Goal: Answer question/provide support: Share knowledge or assist other users

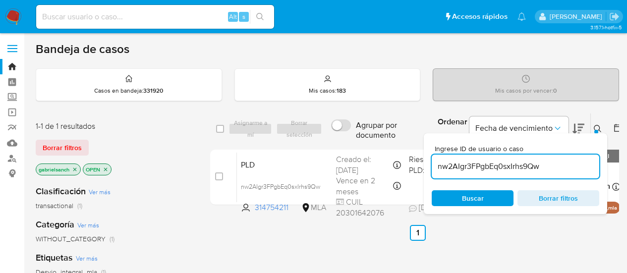
scroll to position [50, 0]
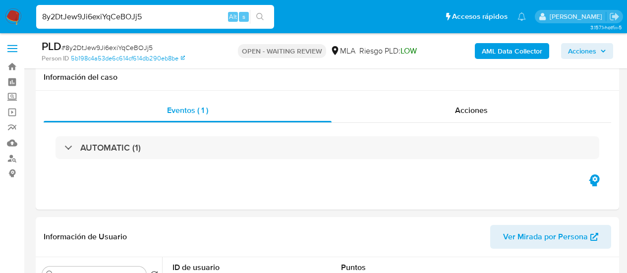
select select "10"
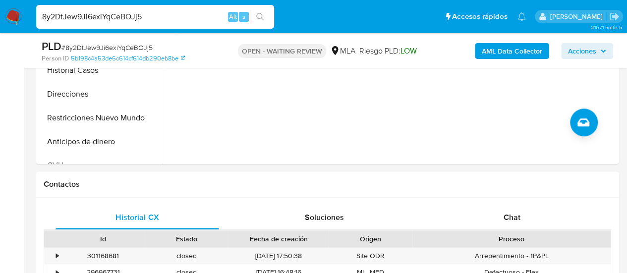
click at [96, 20] on input "8y2DtJew9Ji6exiYqCeBOJj5" at bounding box center [155, 16] width 238 height 13
paste input "7uKpIcrQwq2UgjXEnSrSqJam"
type input "7uKpIcrQwq2UgjXEnSrSqJam"
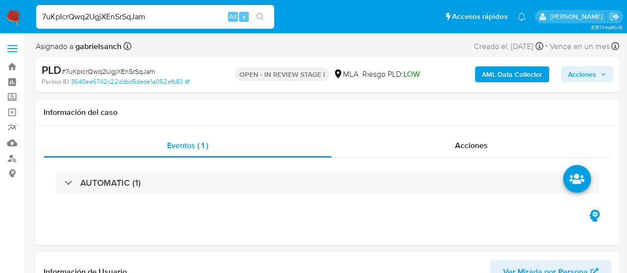
scroll to position [198, 0]
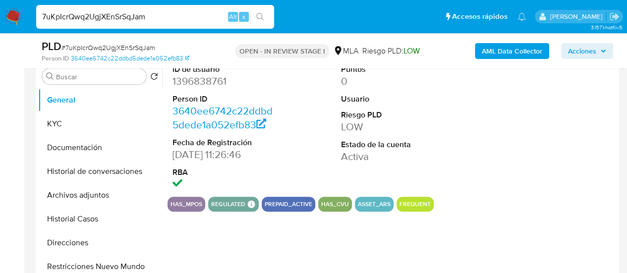
select select "10"
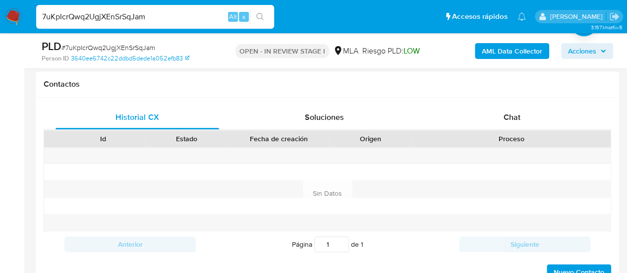
scroll to position [446, 0]
click at [483, 121] on div "Chat" at bounding box center [512, 119] width 164 height 24
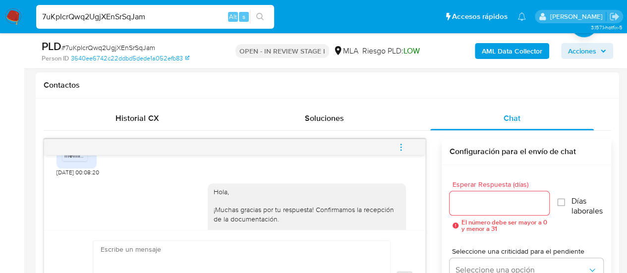
scroll to position [1200, 0]
click at [117, 16] on input "7uKpIcrQwq2UgjXEnSrSqJam" at bounding box center [155, 16] width 238 height 13
paste input "PgqKVRUuEye9bWrIQzmCXEyF"
type input "PgqKVRUuEye9bWrIQzmCXEyF"
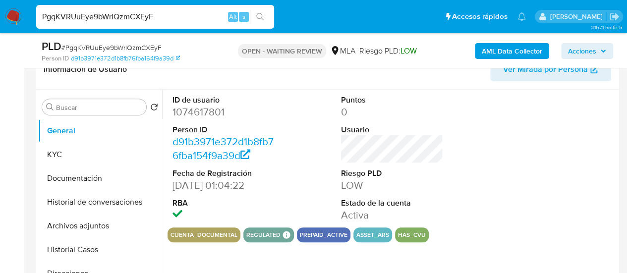
scroll to position [397, 0]
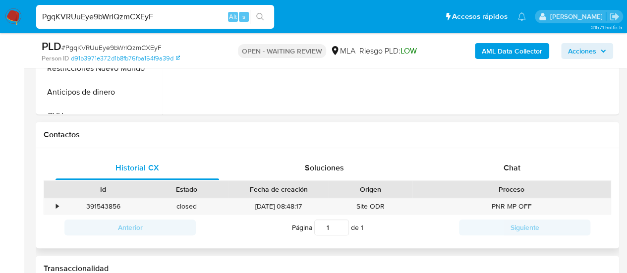
select select "10"
click at [500, 156] on div "Chat" at bounding box center [512, 168] width 164 height 24
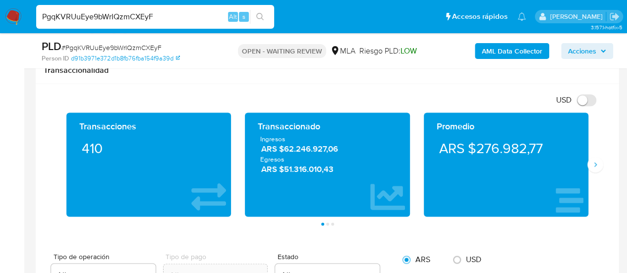
scroll to position [595, 0]
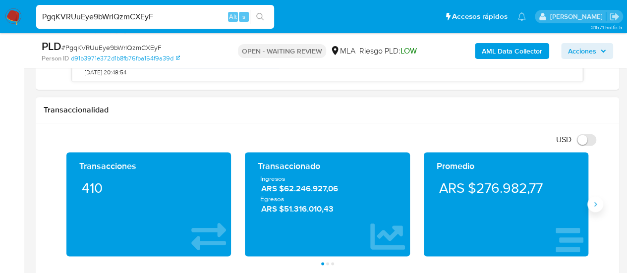
click at [594, 198] on button "Siguiente" at bounding box center [595, 204] width 16 height 16
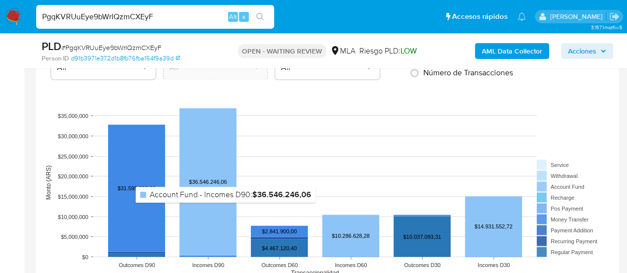
scroll to position [991, 0]
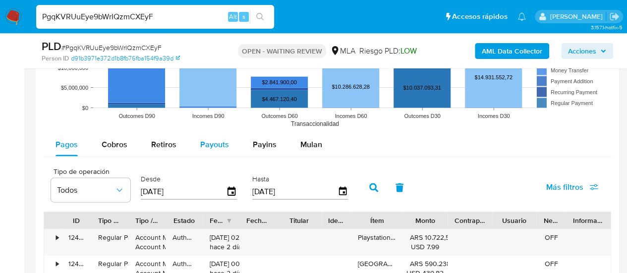
click at [223, 142] on span "Payouts" at bounding box center [214, 144] width 29 height 11
select select "10"
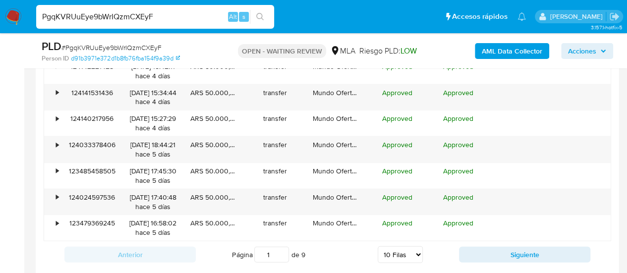
scroll to position [1289, 0]
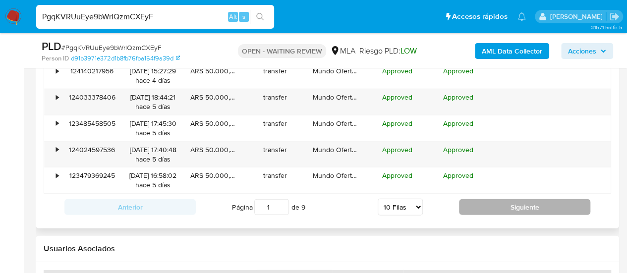
click at [542, 207] on button "Siguiente" at bounding box center [524, 207] width 131 height 16
type input "2"
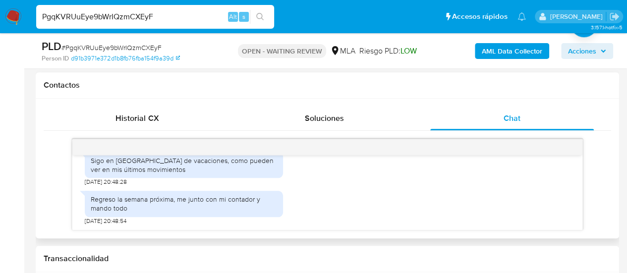
scroll to position [1276, 0]
click at [92, 13] on input "PgqKVRUuEye9bWrIQzmCXEyF" at bounding box center [155, 16] width 238 height 13
paste input "kZebRQR2wvj9TZetXv5nJtsh"
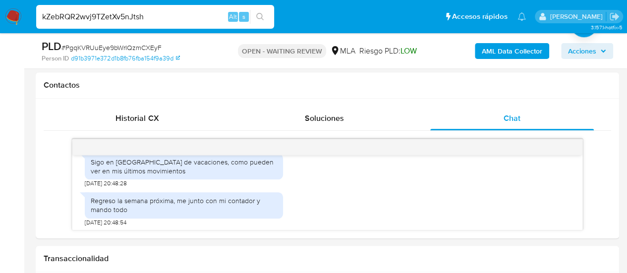
type input "kZebRQR2wvj9TZetXv5nJtsh"
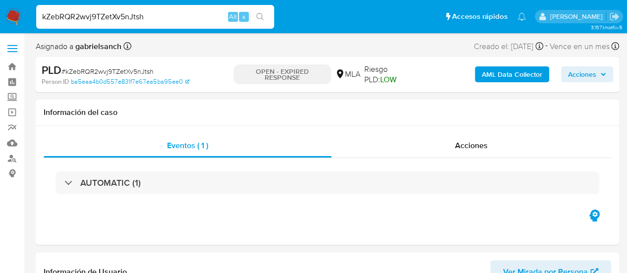
select select "10"
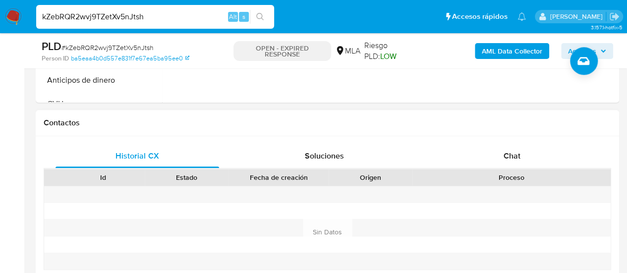
scroll to position [446, 0]
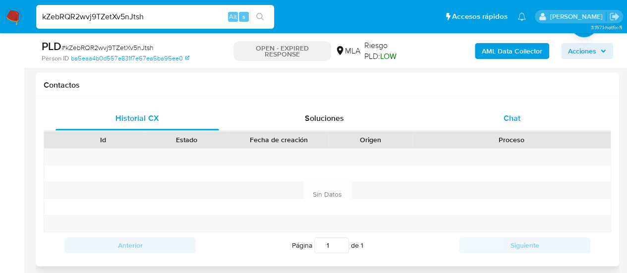
click at [502, 114] on div "Chat" at bounding box center [512, 119] width 164 height 24
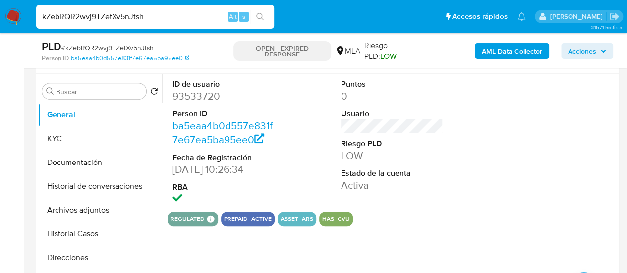
scroll to position [149, 0]
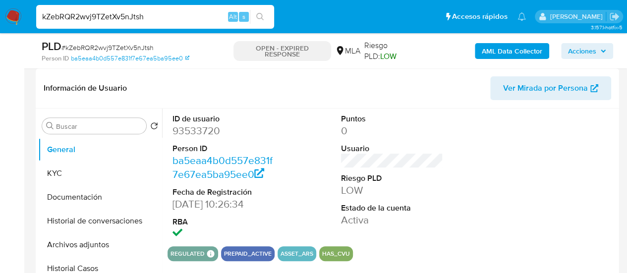
click at [104, 15] on input "kZebRQR2wvj9TZetXv5nJtsh" at bounding box center [155, 16] width 238 height 13
paste input "tAnYAXQNJ1oeNr7bBIx582Vs"
type input "tAnYAXQNJ1oeNr7bBIx582Vs"
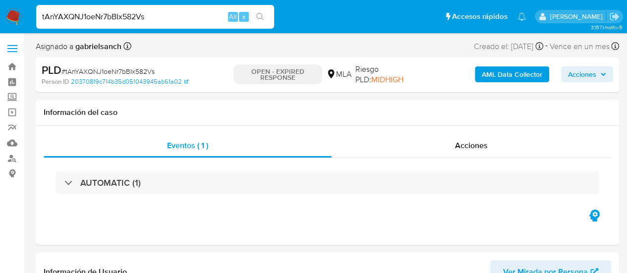
select select "10"
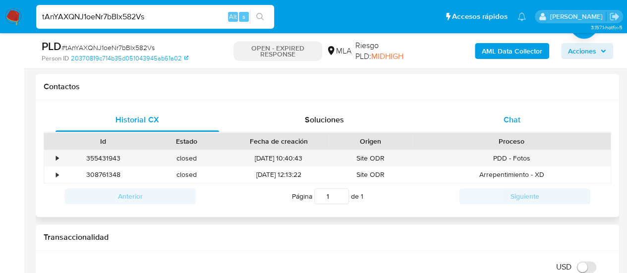
scroll to position [446, 0]
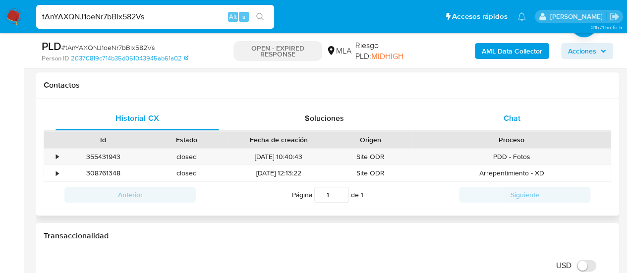
click at [454, 120] on div "Chat" at bounding box center [512, 119] width 164 height 24
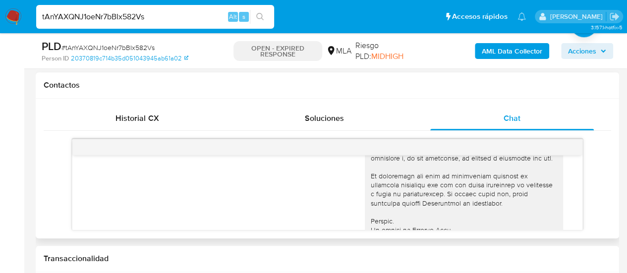
scroll to position [0, 0]
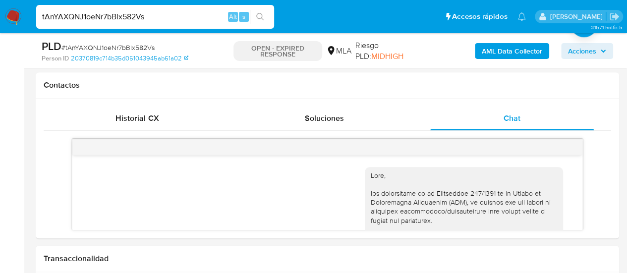
click at [85, 10] on input "tAnYAXQNJ1oeNr7bBIx582Vs" at bounding box center [155, 16] width 238 height 13
paste input "aiBWtaDzWxTVIOaEkQgWPHIk"
type input "aiBWtaDzWxTVIOaEkQgWPHIk"
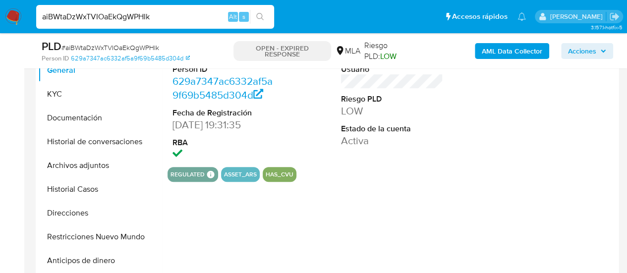
scroll to position [297, 0]
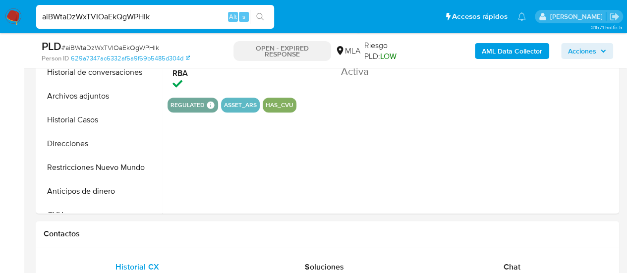
select select "10"
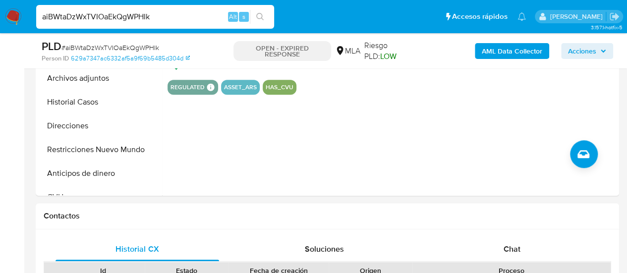
scroll to position [347, 0]
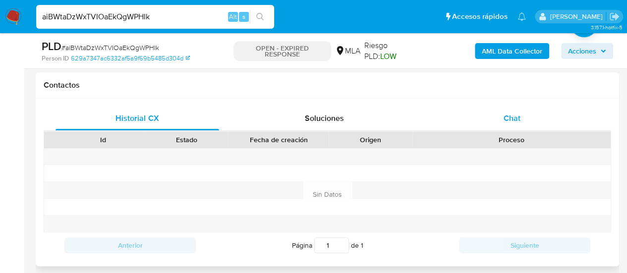
drag, startPoint x: 505, startPoint y: 111, endPoint x: 598, endPoint y: 120, distance: 94.2
click at [505, 110] on div "Chat" at bounding box center [512, 119] width 164 height 24
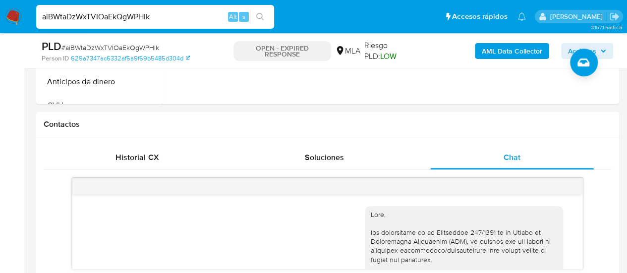
scroll to position [446, 0]
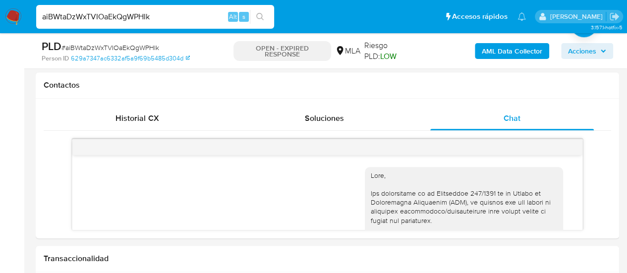
click at [88, 17] on input "aiBWtaDzWxTVIOaEkQgWPHIk" at bounding box center [155, 16] width 238 height 13
paste input "783lki9UzUpP2gdnTXBKETfq"
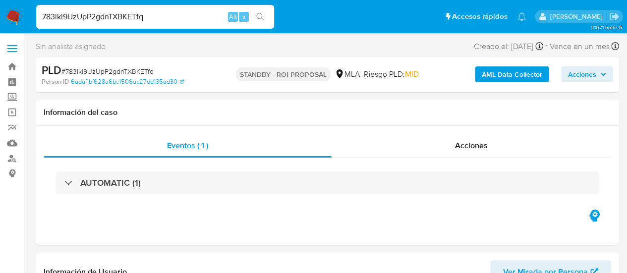
click at [103, 21] on input "783lki9UzUpP2gdnTXBKETfq" at bounding box center [155, 16] width 238 height 13
paste input "JtiVGixWgqAOQlt7xUWfe9UM"
type input "JtiVGixWgqAOQlt7xUWfe9UM"
select select "10"
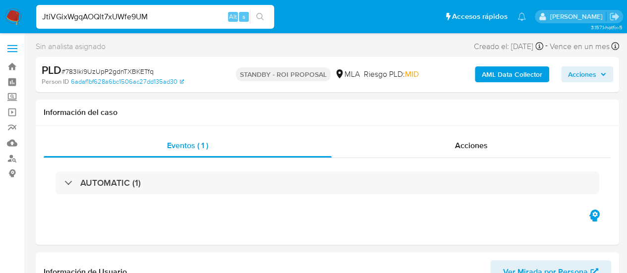
type input "JtiVGixWgqAOQlt7xUWfe9UM"
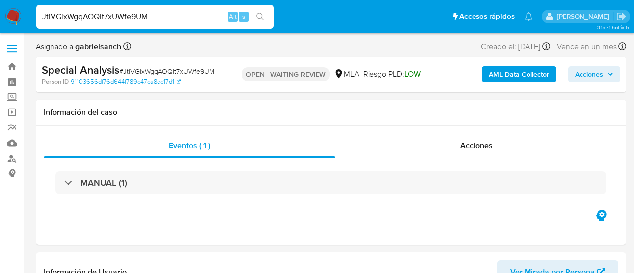
select select "10"
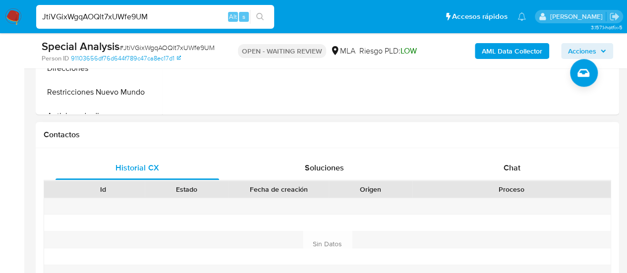
drag, startPoint x: 499, startPoint y: 168, endPoint x: 594, endPoint y: 153, distance: 95.8
click at [499, 168] on div "Chat" at bounding box center [512, 168] width 164 height 24
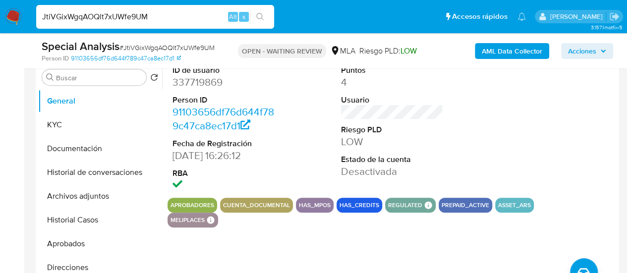
scroll to position [99, 0]
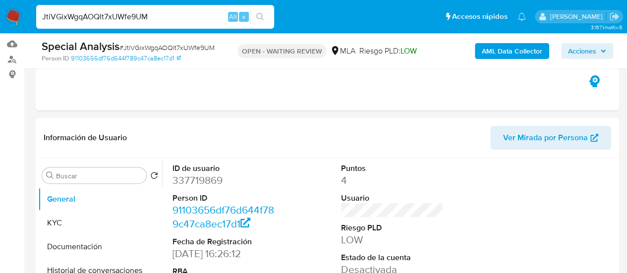
click at [45, 226] on button "KYC" at bounding box center [96, 223] width 116 height 24
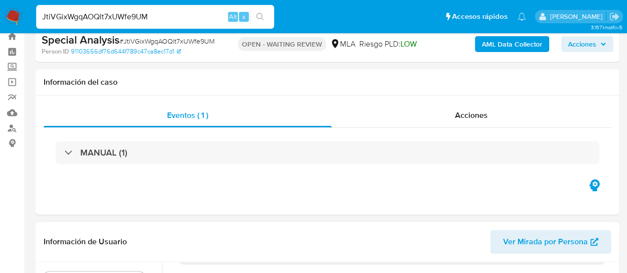
scroll to position [0, 0]
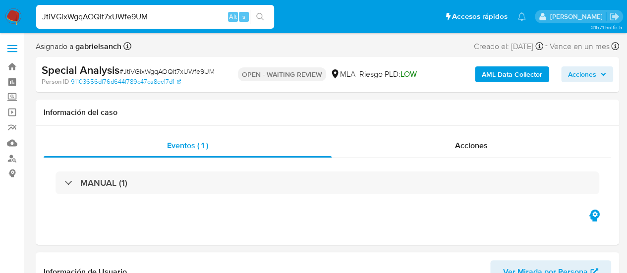
click at [90, 16] on input "JtiVGixWgqAOQlt7xUWfe9UM" at bounding box center [155, 16] width 238 height 13
paste input "PFaJLwI6nz19m3o4MB02dJKD"
type input "PFaJLwI6nz19m3o4MB02dJKD"
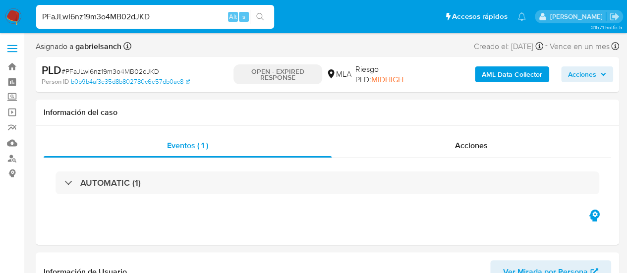
select select "10"
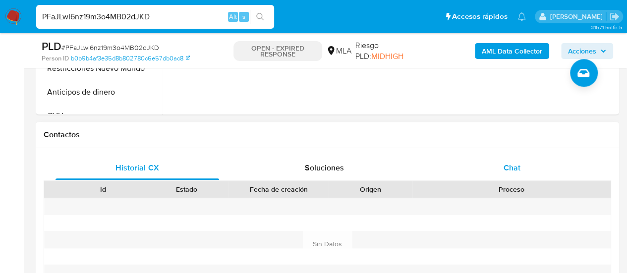
click at [503, 176] on div "Chat" at bounding box center [512, 168] width 164 height 24
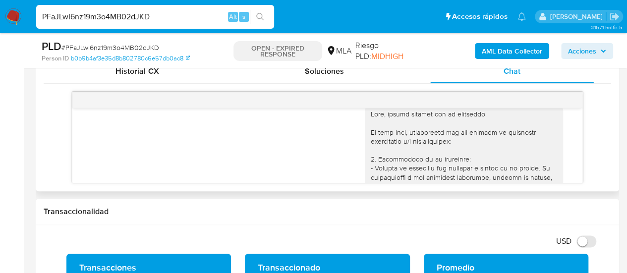
scroll to position [635, 0]
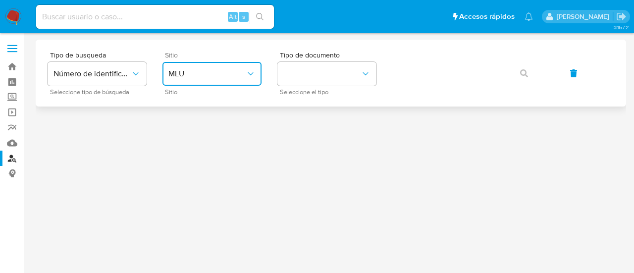
click at [181, 65] on button "MLU" at bounding box center [212, 74] width 99 height 24
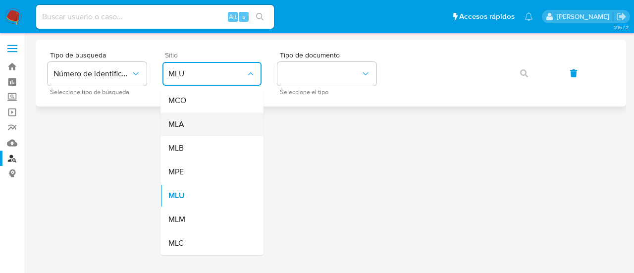
click at [206, 119] on div "MLA" at bounding box center [209, 125] width 81 height 24
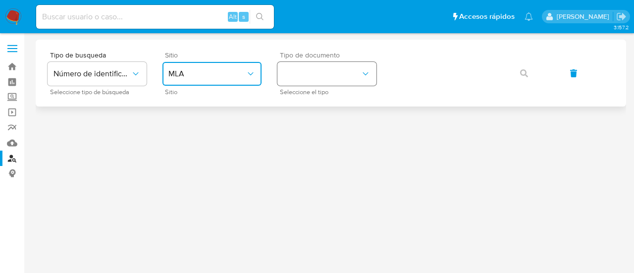
click at [345, 74] on button "identificationType" at bounding box center [327, 74] width 99 height 24
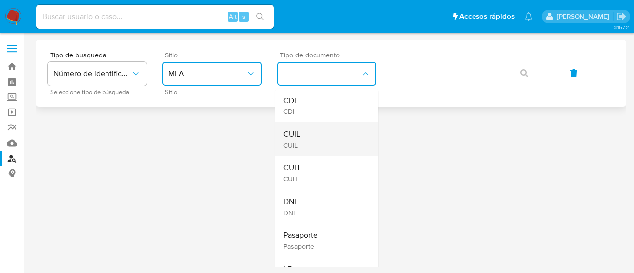
click at [333, 136] on div "CUIL CUIL" at bounding box center [324, 139] width 81 height 34
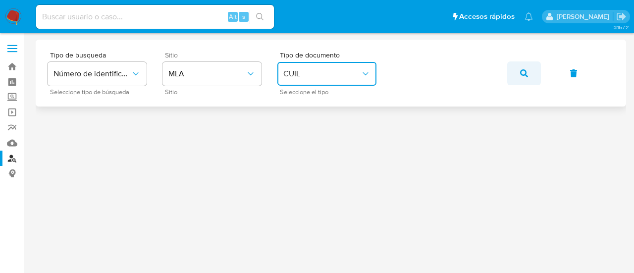
click at [526, 75] on icon "button" at bounding box center [524, 73] width 8 height 8
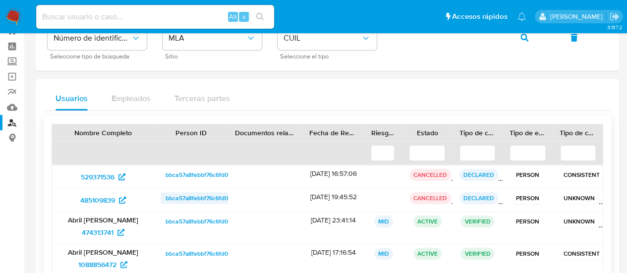
scroll to position [50, 0]
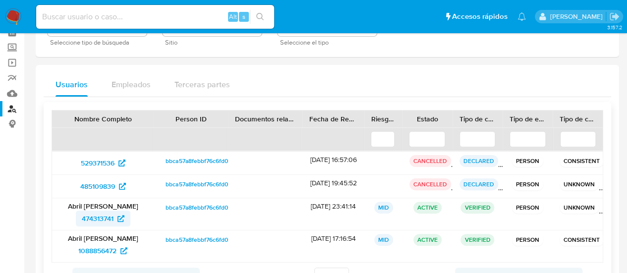
click at [97, 219] on span "474313741" at bounding box center [98, 219] width 32 height 16
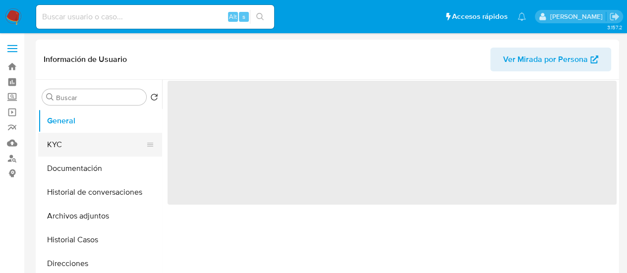
click at [52, 148] on button "KYC" at bounding box center [96, 145] width 116 height 24
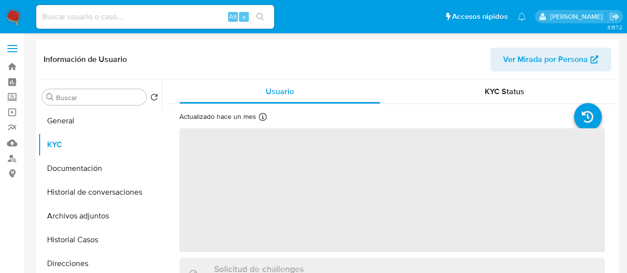
scroll to position [322, 0]
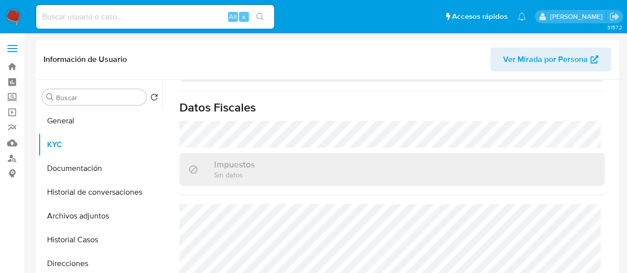
select select "10"
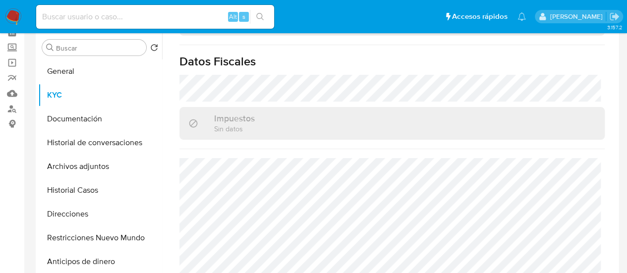
scroll to position [99, 0]
